Goal: Navigation & Orientation: Find specific page/section

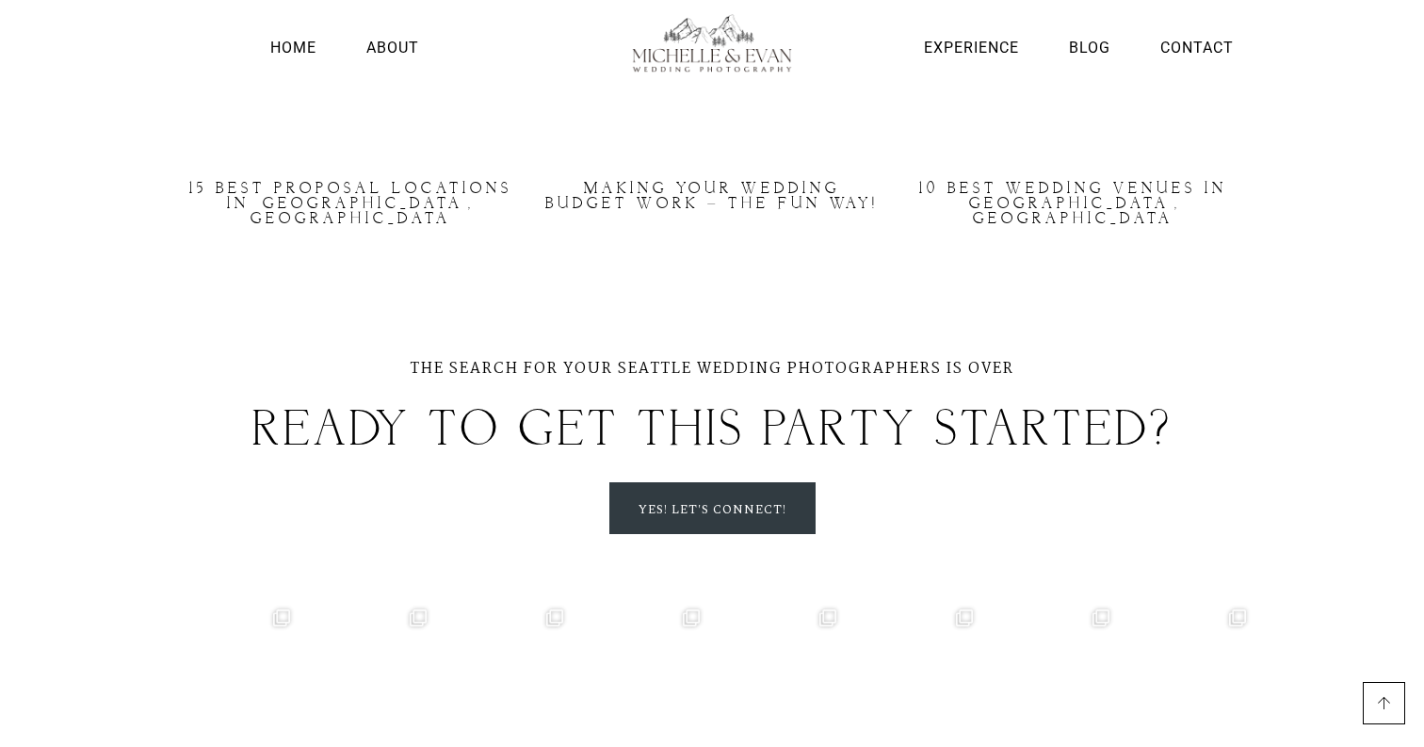
scroll to position [5540, 0]
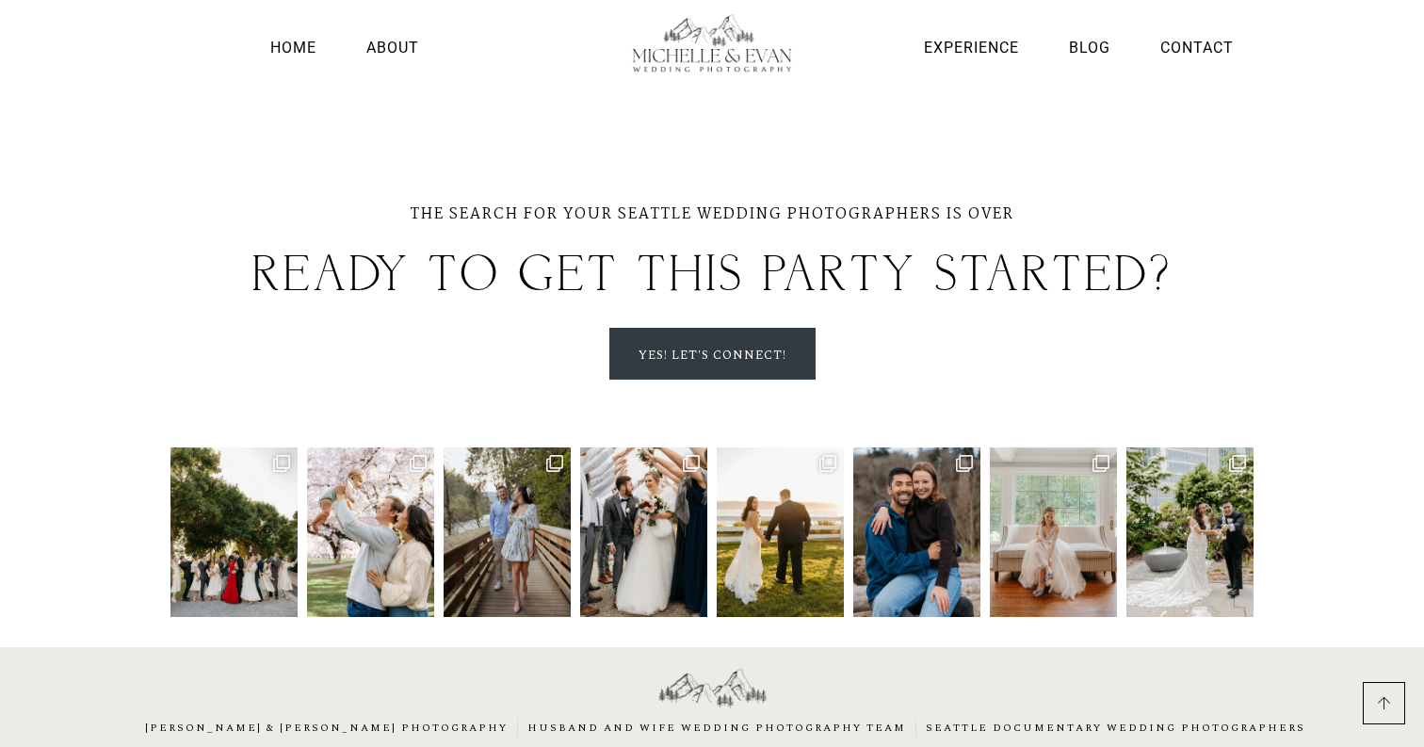
scroll to position [5540, 0]
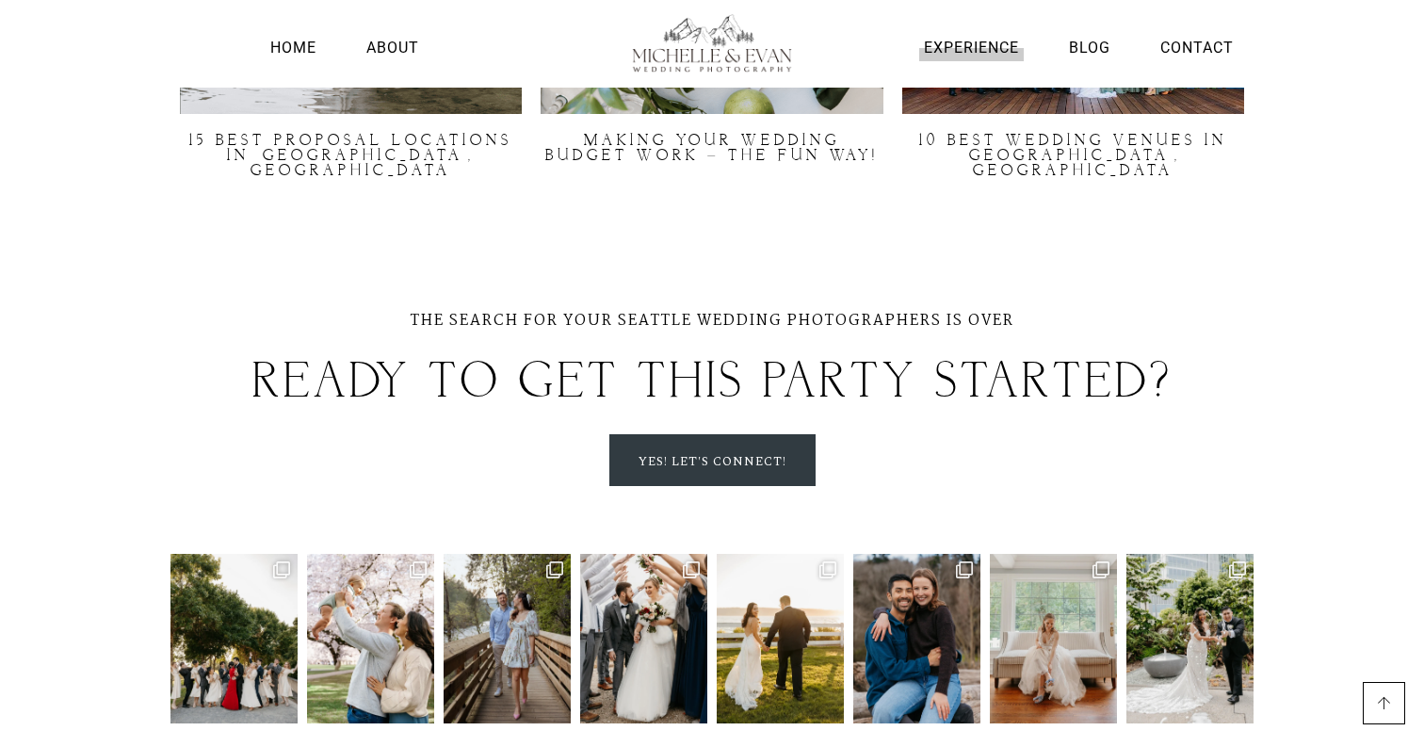
click at [956, 45] on link "Experience" at bounding box center [971, 47] width 105 height 25
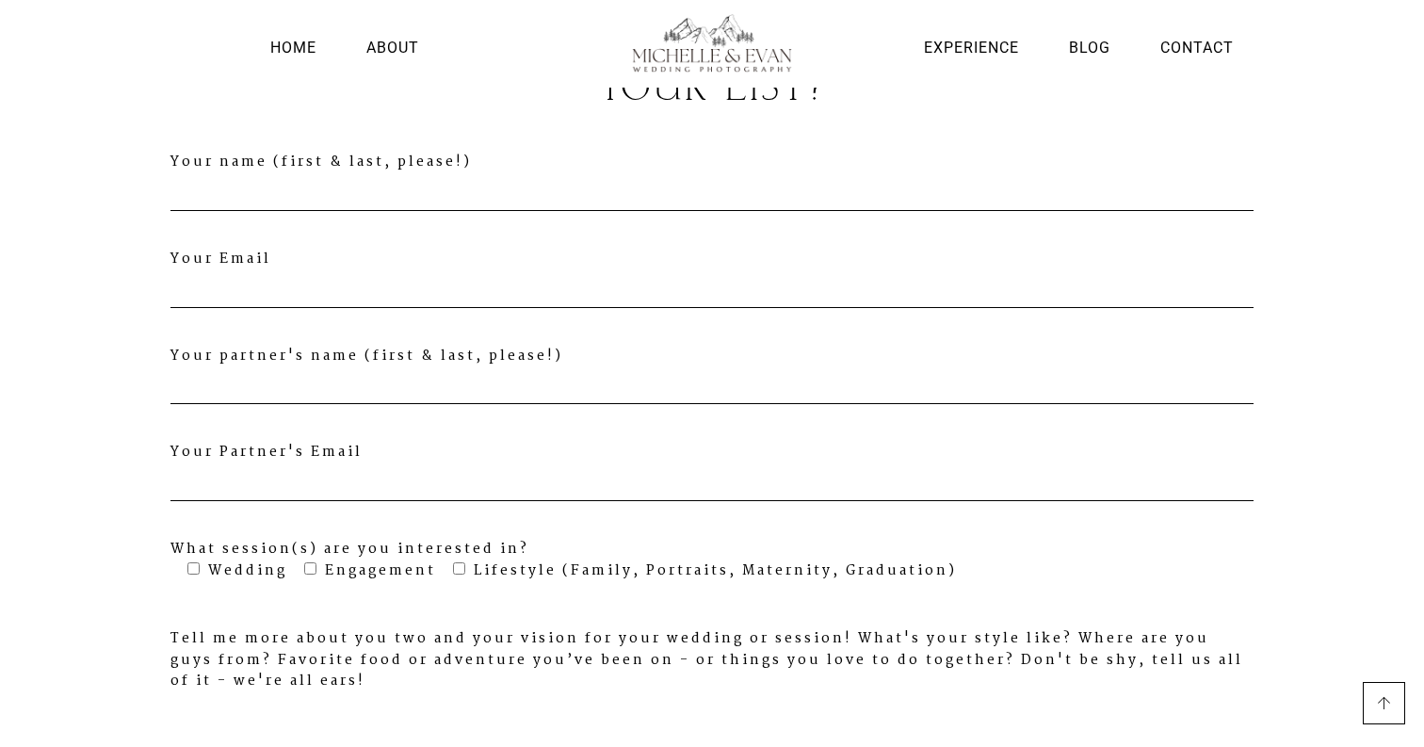
scroll to position [5124, 0]
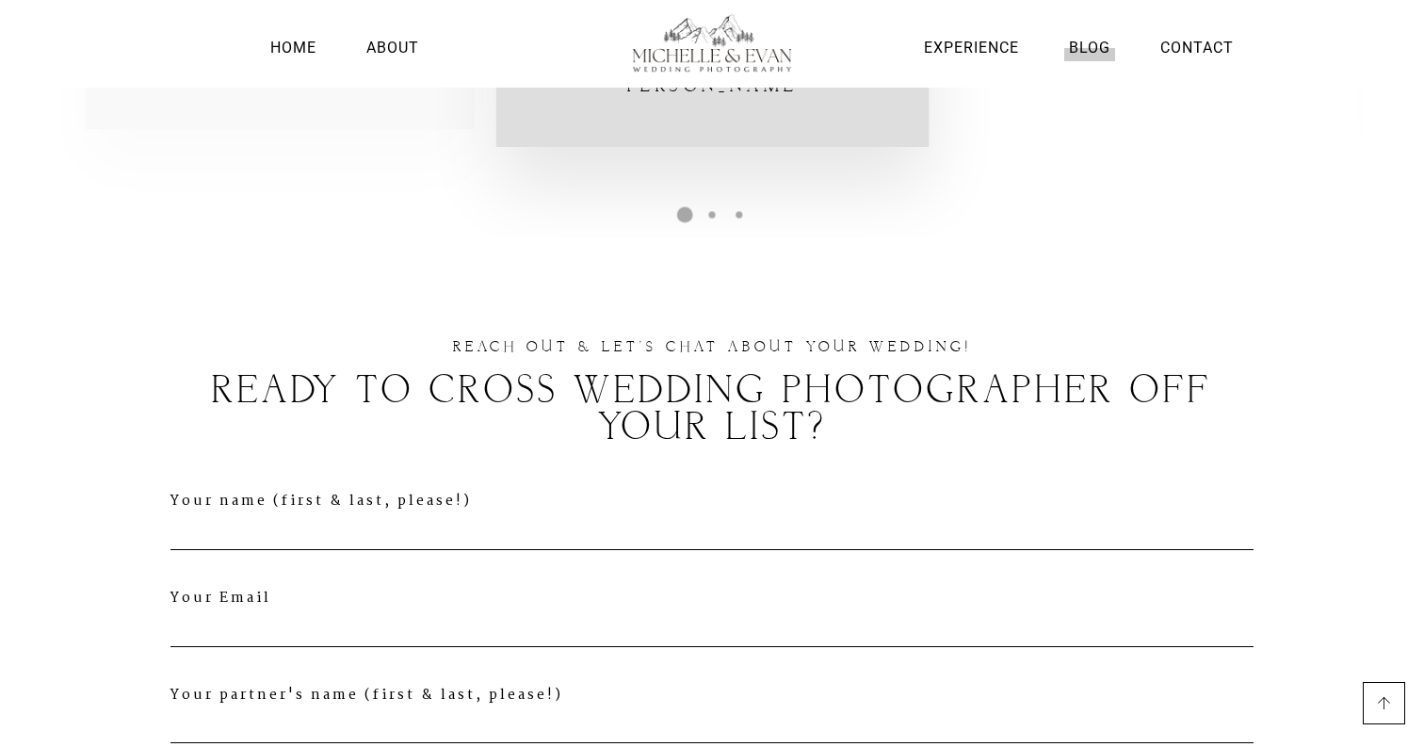
click at [1100, 40] on link "Blog" at bounding box center [1089, 47] width 51 height 25
